Goal: Information Seeking & Learning: Check status

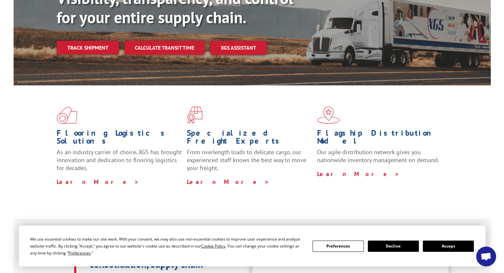
scroll to position [53, 0]
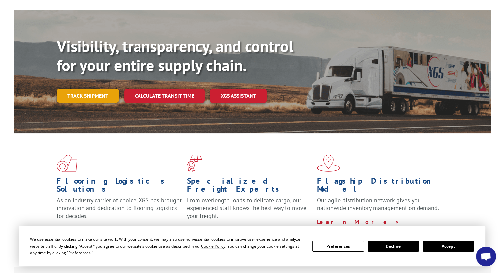
click at [111, 89] on link "Track shipment" at bounding box center [88, 96] width 62 height 14
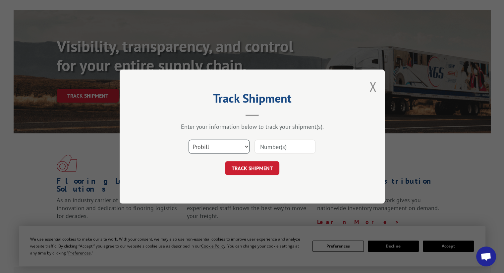
click at [226, 148] on select "Select category... Probill BOL PO" at bounding box center [219, 147] width 61 height 14
click at [189, 140] on select "Select category... Probill BOL PO" at bounding box center [219, 147] width 61 height 14
click at [271, 147] on input at bounding box center [285, 147] width 61 height 14
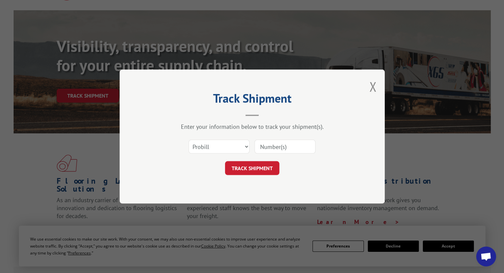
paste input "17676539"
type input "17676539"
click at [269, 166] on button "TRACK SHIPMENT" at bounding box center [252, 168] width 54 height 14
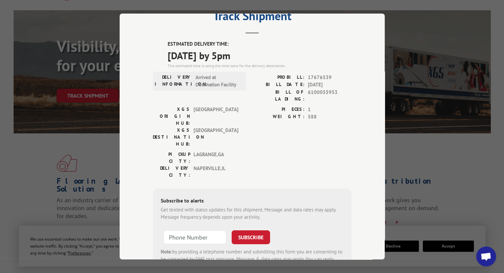
scroll to position [27, 0]
click at [192, 231] on input "+1 (___) ___-____" at bounding box center [194, 238] width 63 height 14
type input "[PHONE_NUMBER]"
click at [250, 231] on button "SUBSCRIBE" at bounding box center [251, 238] width 38 height 14
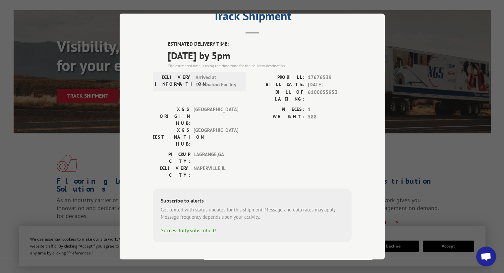
scroll to position [16, 0]
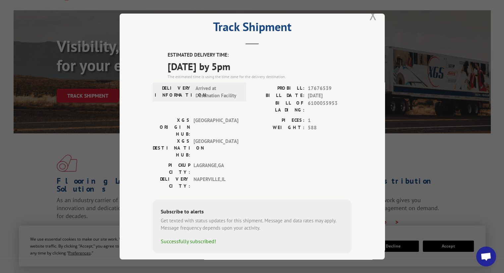
click at [370, 16] on button "Close modal" at bounding box center [372, 15] width 7 height 18
